Goal: Find specific page/section: Find specific page/section

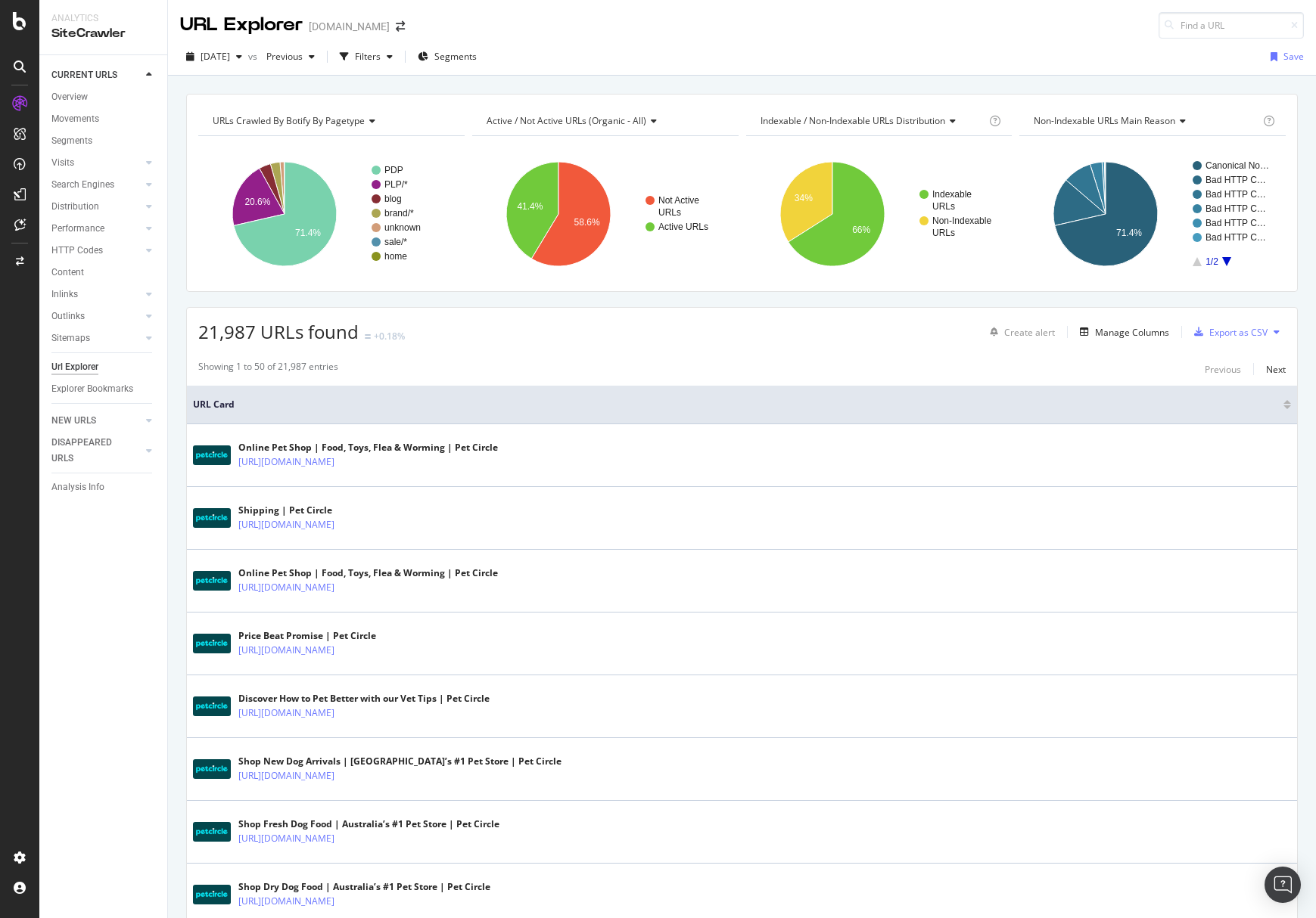
scroll to position [2615, 0]
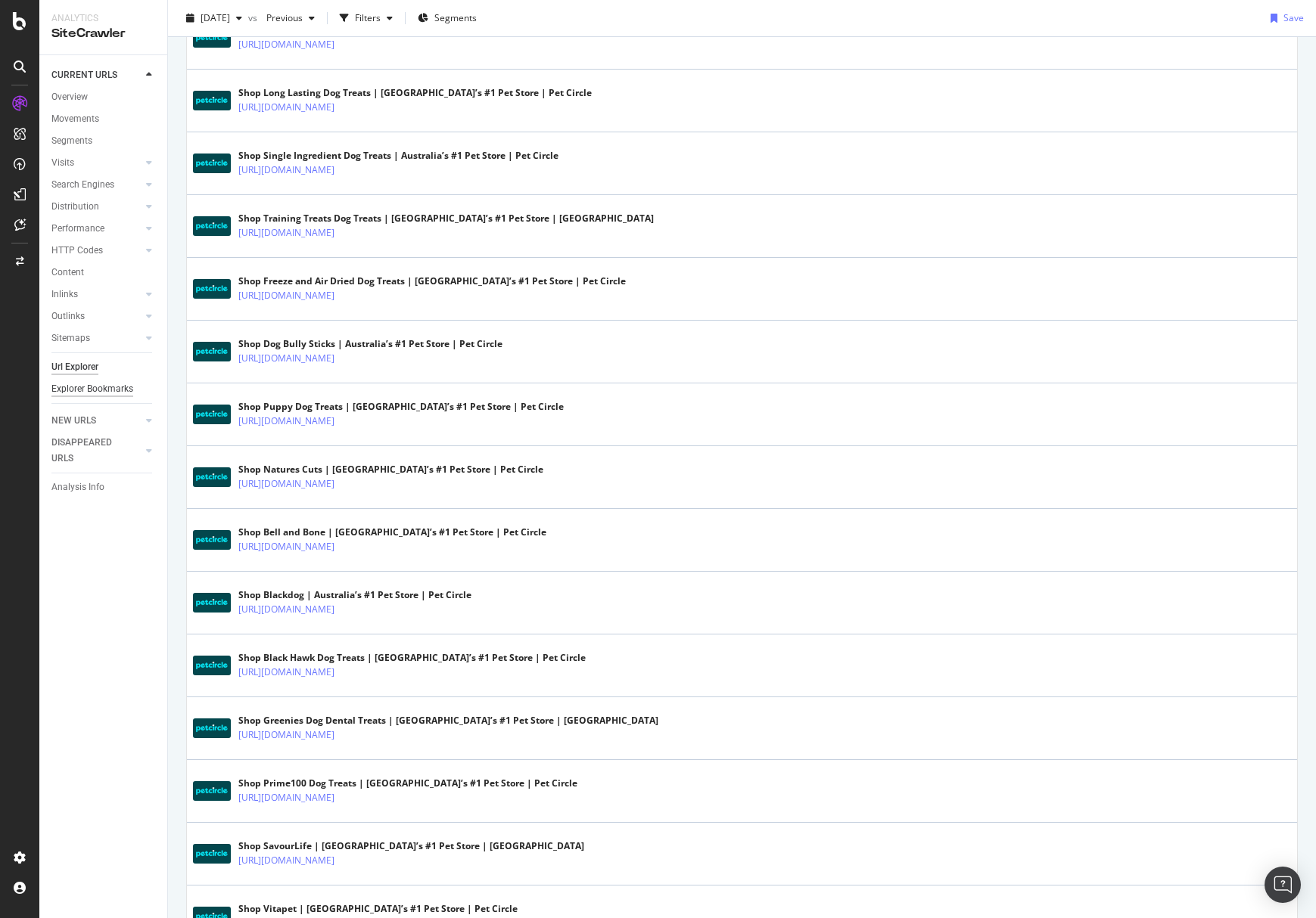
drag, startPoint x: 117, startPoint y: 575, endPoint x: 74, endPoint y: 386, distance: 193.8
click at [117, 573] on div "CURRENT URLS Overview Movements Segments Visits Analysis Orphan URLs Search Eng…" at bounding box center [103, 486] width 128 height 863
click at [106, 197] on div "LogAnalyzer" at bounding box center [85, 197] width 59 height 15
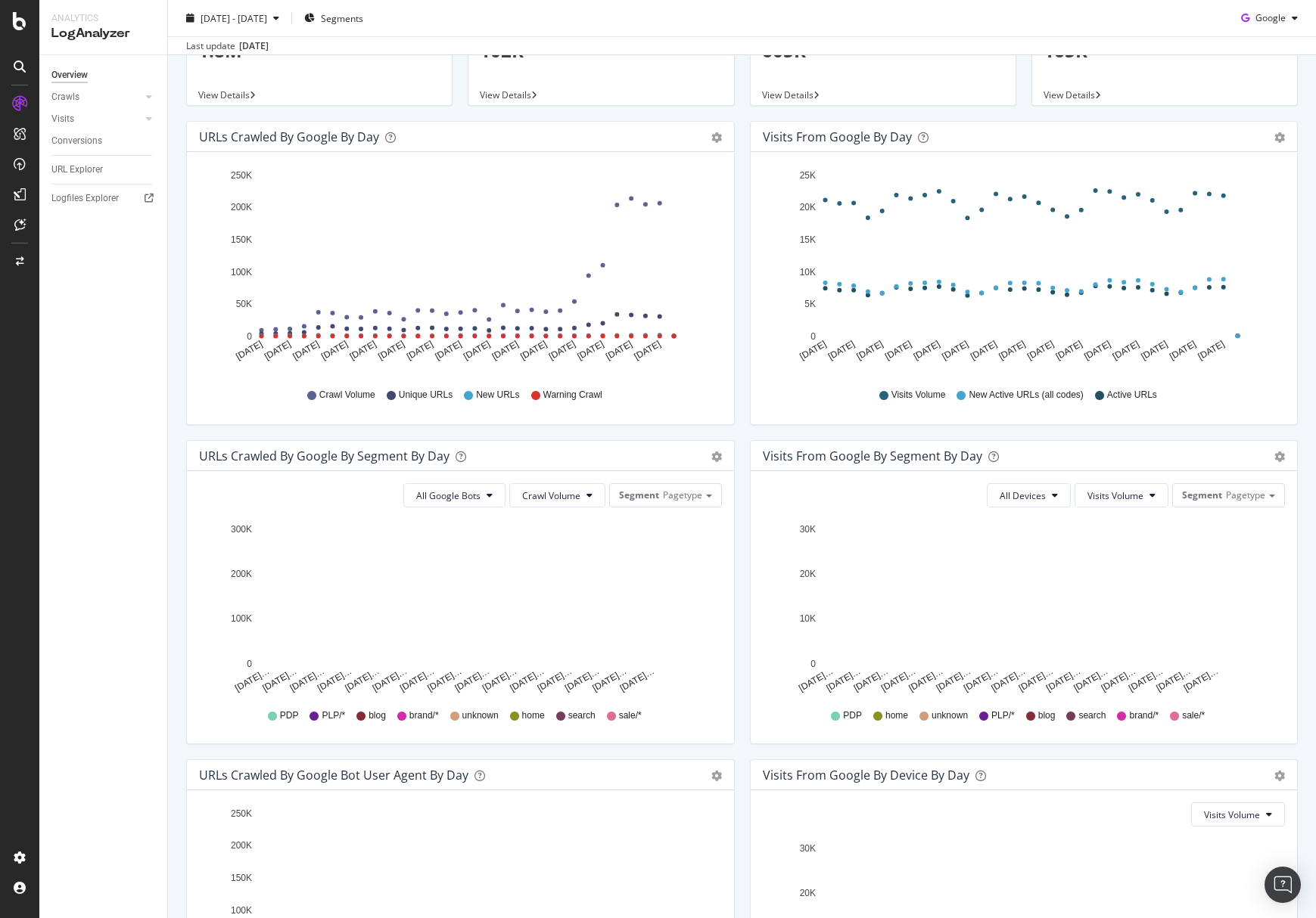
scroll to position [10, 0]
